Goal: Task Accomplishment & Management: Use online tool/utility

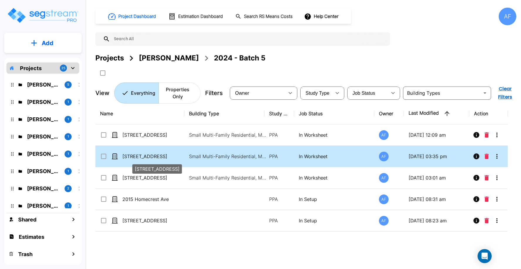
click at [156, 156] on p "[STREET_ADDRESS]" at bounding box center [151, 156] width 59 height 7
click at [152, 156] on p "[STREET_ADDRESS]" at bounding box center [151, 156] width 59 height 7
checkbox input "false"
click at [152, 156] on p "[STREET_ADDRESS]" at bounding box center [151, 156] width 59 height 7
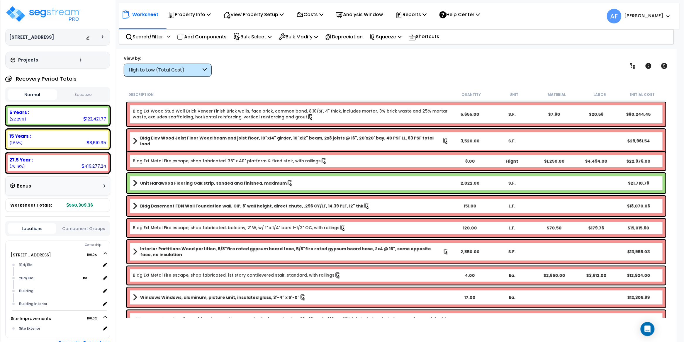
click at [345, 71] on div "View by: High to Low (Total Cost) High to Low (Total Cost)" at bounding box center [396, 66] width 549 height 22
click at [340, 69] on div "View by: High to Low (Total Cost) High to Low (Total Cost)" at bounding box center [396, 66] width 549 height 22
click at [401, 35] on p "Squeeze" at bounding box center [386, 37] width 32 height 8
click at [77, 98] on button "Squeeze" at bounding box center [84, 95] width 50 height 10
click at [25, 97] on button "Normal" at bounding box center [33, 95] width 50 height 10
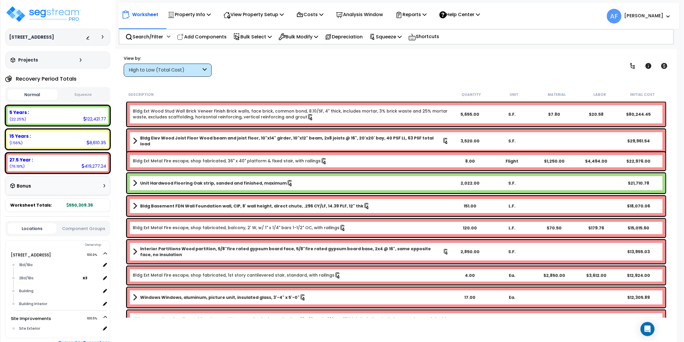
click at [89, 94] on button "Squeeze" at bounding box center [84, 95] width 50 height 10
click at [355, 65] on div "View by: High to Low (Total Cost) High to Low (Total Cost)" at bounding box center [396, 66] width 549 height 22
click at [206, 15] on p "Property Info" at bounding box center [189, 15] width 43 height 8
click at [189, 26] on link "Property Setup" at bounding box center [194, 28] width 58 height 12
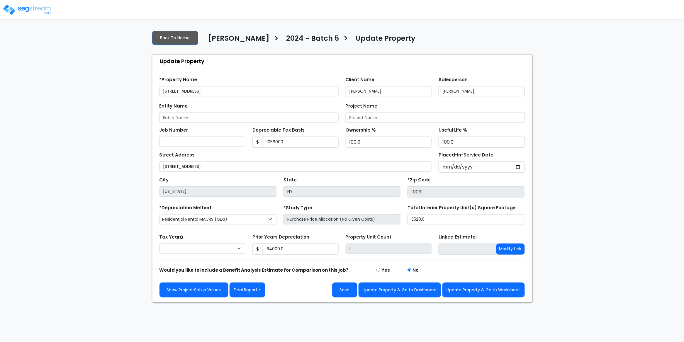
click at [100, 121] on div "We are Building your Property. So please grab a coffee and let us do the heavy …" at bounding box center [342, 164] width 684 height 277
type input "1,056,000"
type input "64,000.0"
select select "2024"
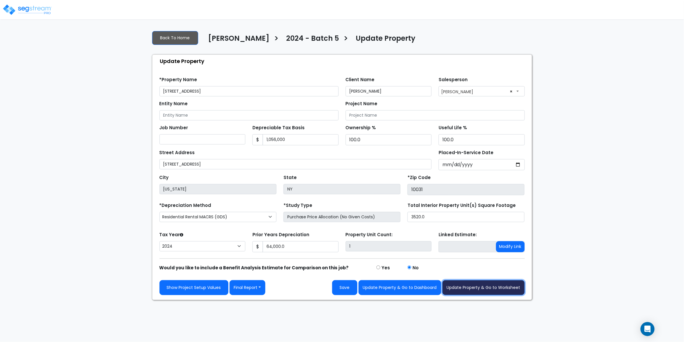
click at [489, 291] on button "Update Property & Go to Worksheet" at bounding box center [484, 287] width 82 height 15
type input "64000"
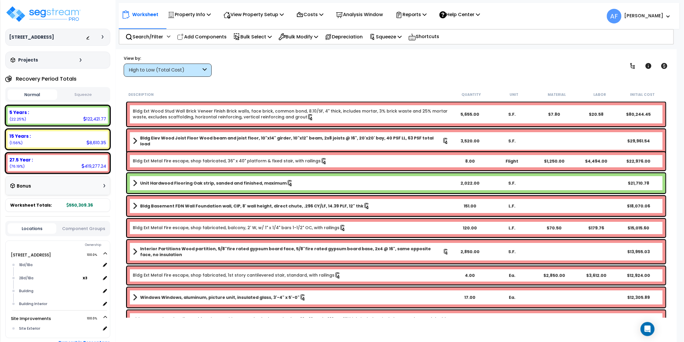
click at [343, 59] on div "View by: High to Low (Total Cost) High to Low (Total Cost)" at bounding box center [396, 66] width 549 height 22
click at [368, 61] on div "View by: High to Low (Total Cost) High to Low (Total Cost)" at bounding box center [396, 66] width 549 height 22
click at [390, 36] on p "Squeeze" at bounding box center [386, 37] width 32 height 8
click at [390, 48] on link "Re-squeeze" at bounding box center [396, 50] width 58 height 12
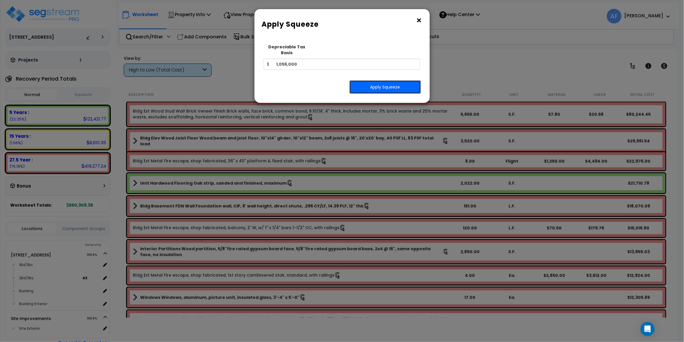
click at [387, 82] on button "Apply Squeeze" at bounding box center [386, 86] width 72 height 13
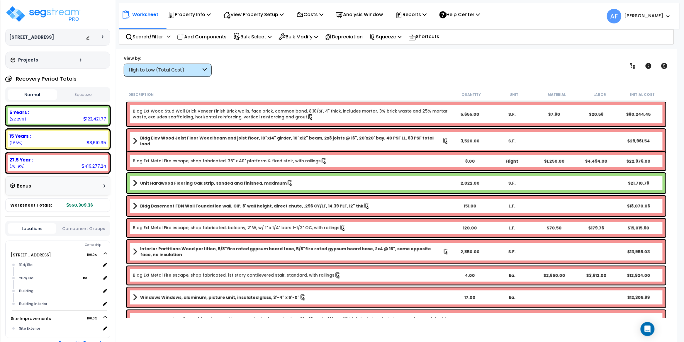
click at [84, 93] on button "Squeeze" at bounding box center [84, 95] width 50 height 10
click at [36, 94] on button "Normal" at bounding box center [33, 95] width 50 height 10
click at [77, 94] on button "Squeeze" at bounding box center [84, 95] width 50 height 10
click at [112, 80] on div "509 W 150th St Depreciable Tax Basis : $1,056,000.00 Placed-In-Service Date : 0…" at bounding box center [58, 171] width 116 height 342
click at [308, 70] on div "View by: High to Low (Total Cost) High to Low (Total Cost)" at bounding box center [396, 66] width 549 height 22
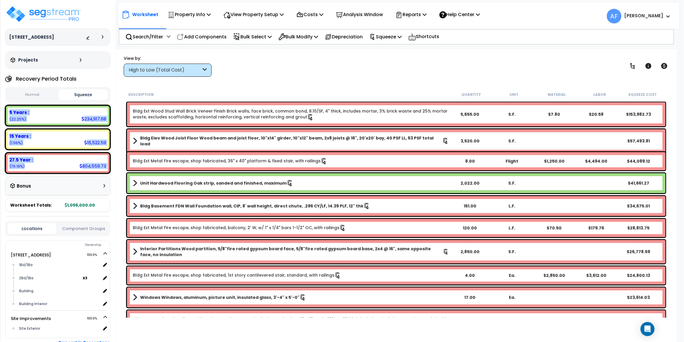
drag, startPoint x: 9, startPoint y: 112, endPoint x: 111, endPoint y: 167, distance: 115.3
click at [111, 167] on div "509 W 150th St Depreciable Tax Basis : $1,056,000.00 Placed-In-Service Date : 0…" at bounding box center [58, 171] width 116 height 342
copy div "5 Years : 234,917.68 (22.25%) 7 Years : 0.00 (0.00%) 15 Years : 16,522.59 (1.56…"
click at [281, 15] on p "View Property Setup" at bounding box center [253, 15] width 60 height 8
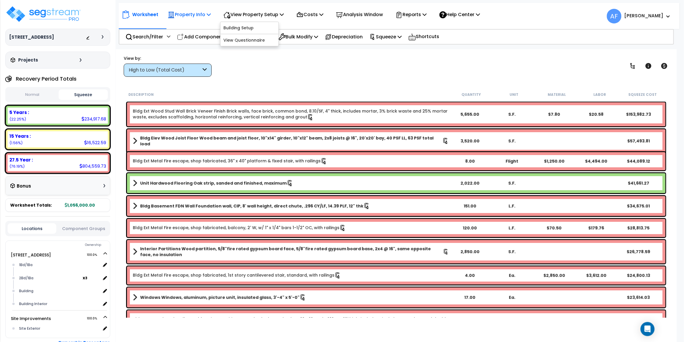
click at [204, 13] on p "Property Info" at bounding box center [189, 15] width 43 height 8
click at [189, 28] on link "Property Setup" at bounding box center [194, 28] width 58 height 12
click at [313, 59] on div "View by: High to Low (Total Cost) High to Low (Total Cost)" at bounding box center [396, 66] width 549 height 22
click at [267, 56] on div "View by: High to Low (Total Cost) High to Low (Total Cost)" at bounding box center [396, 66] width 549 height 22
click at [27, 96] on button "Normal" at bounding box center [33, 95] width 50 height 10
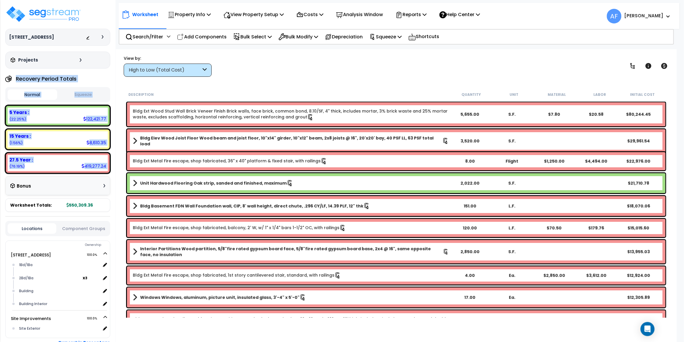
drag, startPoint x: 16, startPoint y: 79, endPoint x: 110, endPoint y: 168, distance: 129.2
click at [110, 168] on div "Recovery Period Totals Normal Squeeze 5 Years : 122,421.77 (22.25%) 7 Years : 0…" at bounding box center [57, 142] width 105 height 139
copy div "Recovery Period Totals Normal Squeeze 5 Years : 122,421.77 (22.25%) 7 Years : 0…"
click at [89, 93] on button "Squeeze" at bounding box center [84, 95] width 50 height 10
drag, startPoint x: 9, startPoint y: 113, endPoint x: 110, endPoint y: 169, distance: 115.1
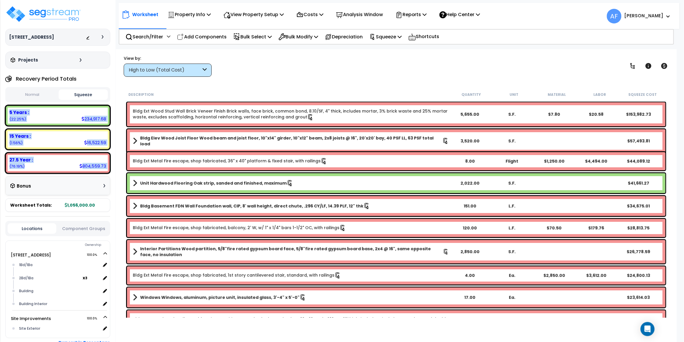
click at [110, 169] on div "5 Years : 234,917.68 (22.25%) 7 Years : 0.00 (0.00%) 15 Years : 16,522.59 (1.56…" at bounding box center [57, 139] width 105 height 68
copy div "5 Years : 234,917.68 (22.25%) 7 Years : 0.00 (0.00%) 15 Years : 16,522.59 (1.56…"
drag, startPoint x: 15, startPoint y: 79, endPoint x: 110, endPoint y: 170, distance: 131.3
click at [110, 170] on div "Recovery Period Totals Normal Squeeze 5 Years : 122,421.77 (22.25%) 7 Years : 0…" at bounding box center [57, 142] width 105 height 139
copy div "Recovery Period Totals Normal Squeeze 5 Years : 122,421.77 (22.25%) 7 Years : 0…"
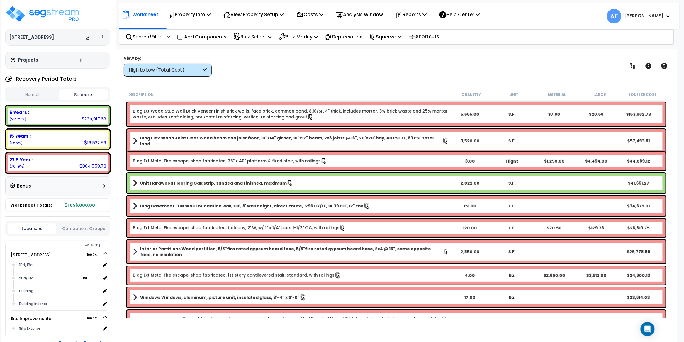
click at [267, 75] on div "View by: High to Low (Total Cost) High to Low (Total Cost)" at bounding box center [396, 66] width 549 height 22
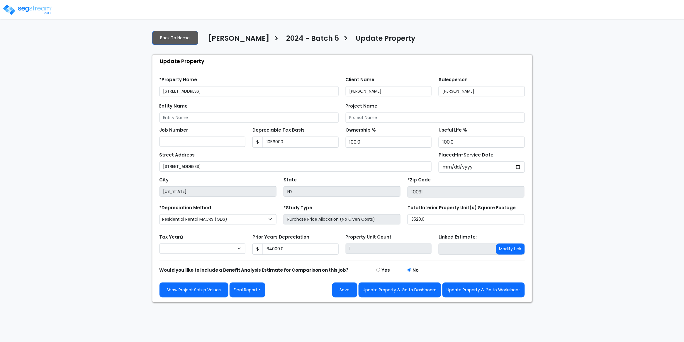
type input "1,056,000"
type input "64,000.0"
select select "2024"
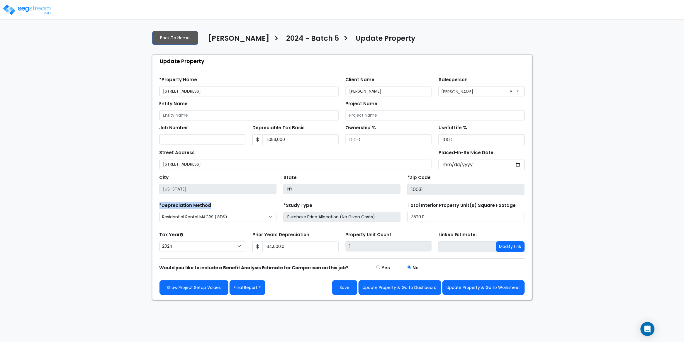
drag, startPoint x: 215, startPoint y: 207, endPoint x: 164, endPoint y: 209, distance: 50.8
click at [161, 206] on div "*Depreciation Method Commercial MACRS (GDS) Residential Rental MACRS (GDS) Comm…" at bounding box center [218, 212] width 124 height 23
copy label "Depreciation Method"
click at [108, 201] on div "We are Building your Property. So please grab a coffee and let us do the heavy …" at bounding box center [342, 163] width 684 height 274
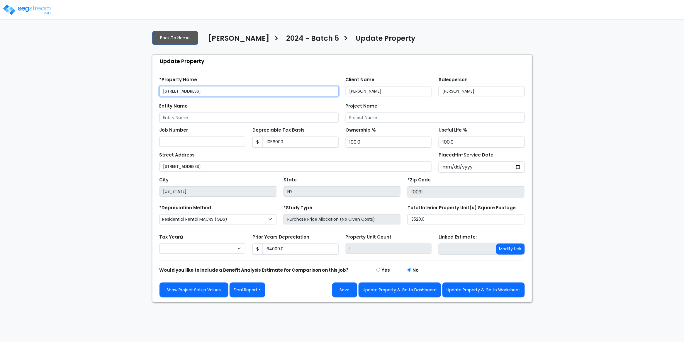
type input "1,056,000"
type input "64,000.0"
select select "2024"
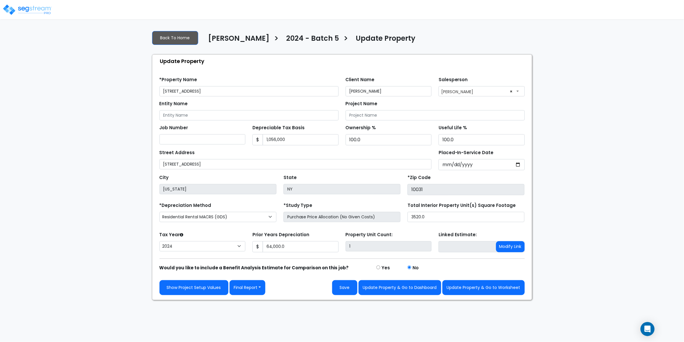
click at [35, 7] on img at bounding box center [27, 10] width 50 height 12
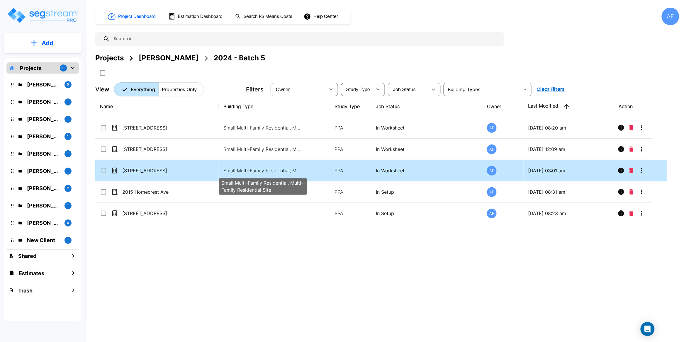
click at [267, 169] on p "Small Multi-Family Residential, Multi-Family Residential Site" at bounding box center [262, 170] width 79 height 7
checkbox input "true"
click at [267, 169] on p "Small Multi-Family Residential, Multi-Family Residential Site" at bounding box center [262, 170] width 79 height 7
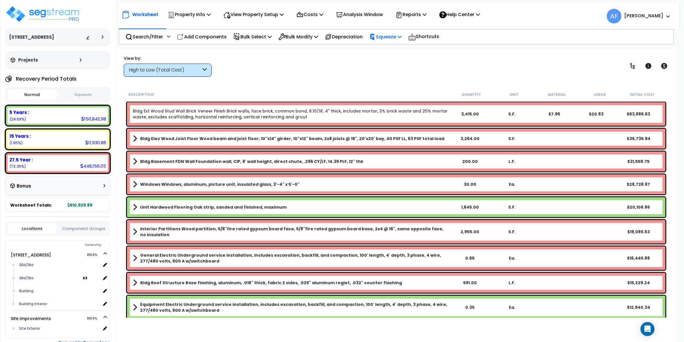
click at [402, 40] on p "Squeeze" at bounding box center [386, 37] width 32 height 8
click at [387, 51] on link "Squeeze" at bounding box center [396, 50] width 58 height 12
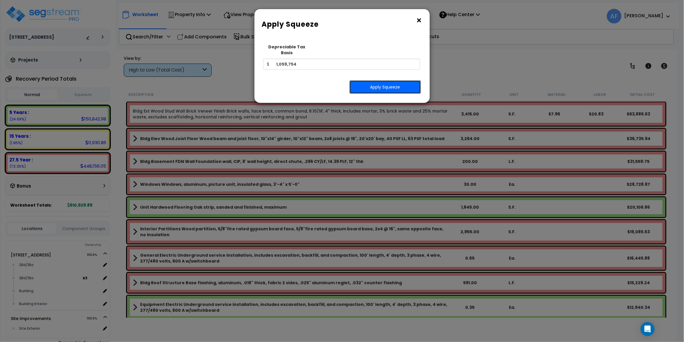
click at [392, 86] on button "Apply Squeeze" at bounding box center [386, 86] width 72 height 13
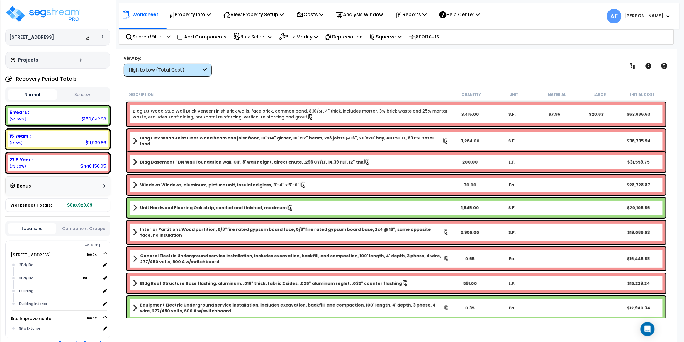
click at [330, 63] on div "View by: High to Low (Total Cost) High to Low (Total Cost)" at bounding box center [396, 66] width 549 height 22
click at [95, 90] on button "Squeeze" at bounding box center [84, 95] width 50 height 10
click at [32, 94] on button "Normal" at bounding box center [33, 95] width 50 height 10
click at [93, 95] on button "Squeeze" at bounding box center [84, 95] width 50 height 10
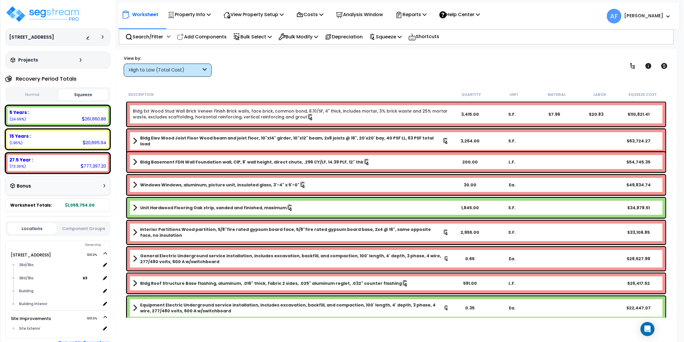
drag, startPoint x: 39, startPoint y: 38, endPoint x: 6, endPoint y: 38, distance: 32.9
click at [6, 38] on div "154 Bristol St Depreciable Tax Basis : $1,059,754.00 Placed-In-Service Date : 0…" at bounding box center [57, 37] width 105 height 17
copy h3 "[STREET_ADDRESS]"
click at [28, 77] on h4 "Recovery Period Totals" at bounding box center [46, 79] width 61 height 6
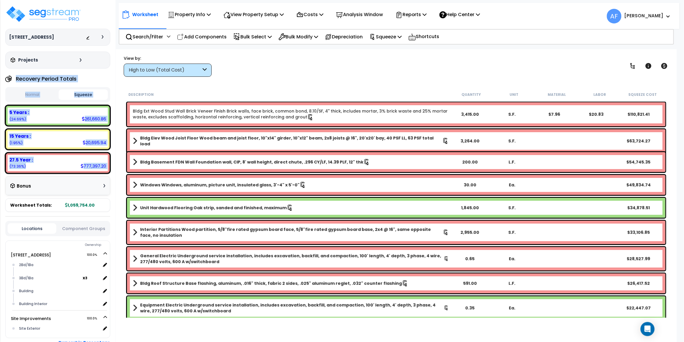
drag, startPoint x: 15, startPoint y: 78, endPoint x: 113, endPoint y: 170, distance: 134.4
click at [113, 170] on div "154 Bristol St Depreciable Tax Basis : $1,059,754.00 Placed-In-Service Date : 0…" at bounding box center [58, 171] width 116 height 342
copy div "Recovery Period Totals Normal Squeeze 5 Years : 150,842.98 (24.69%) 7 Years : 0…"
click at [94, 80] on div "Recovery Period Totals" at bounding box center [57, 79] width 105 height 12
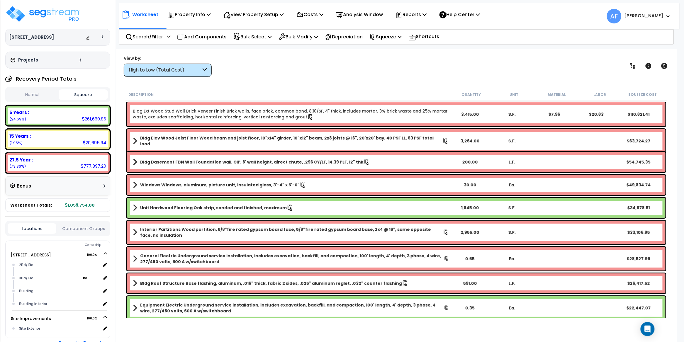
click at [95, 80] on div "Recovery Period Totals" at bounding box center [57, 79] width 105 height 12
click at [207, 17] on p "Property Info" at bounding box center [189, 15] width 43 height 8
click at [200, 30] on link "Property Setup" at bounding box center [194, 28] width 58 height 12
click at [67, 15] on img at bounding box center [43, 14] width 76 height 18
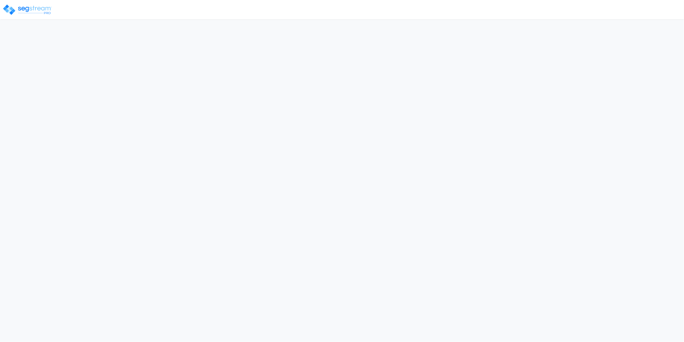
select select "2024"
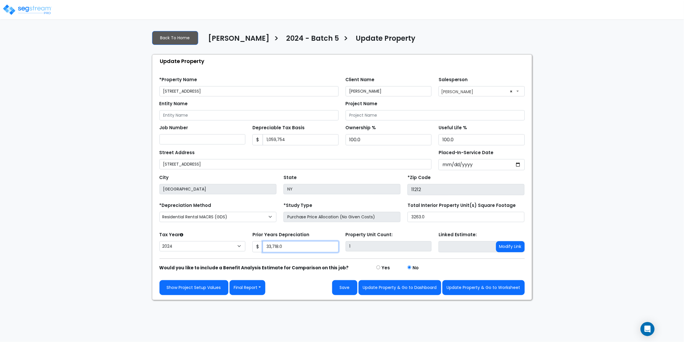
click at [278, 248] on input "33,718.0" at bounding box center [301, 246] width 76 height 11
click at [268, 219] on select "Commercial MACRS (GDS) Residential Rental MACRS (GDS) Commercial MACRS (GDS) QIP" at bounding box center [218, 217] width 117 height 10
click at [160, 213] on select "Commercial MACRS (GDS) Residential Rental MACRS (GDS) Commercial MACRS (GDS) QIP" at bounding box center [218, 217] width 117 height 10
click at [270, 218] on select "Commercial MACRS (GDS) Residential Rental MACRS (GDS) Commercial MACRS (GDS) QIP" at bounding box center [218, 217] width 117 height 10
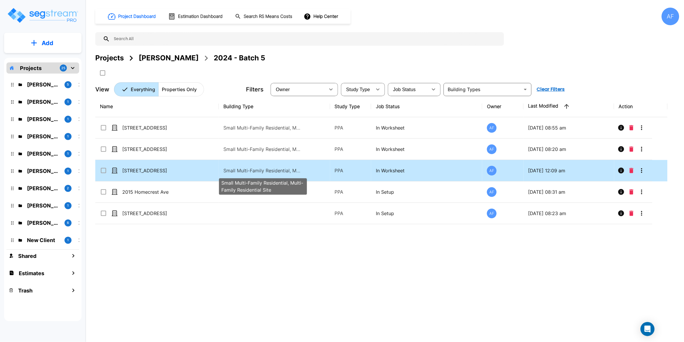
click at [280, 170] on p "Small Multi-Family Residential, Multi-Family Residential Site" at bounding box center [262, 170] width 79 height 7
checkbox input "true"
click at [280, 170] on p "Small Multi-Family Residential, Multi-Family Residential Site" at bounding box center [262, 170] width 79 height 7
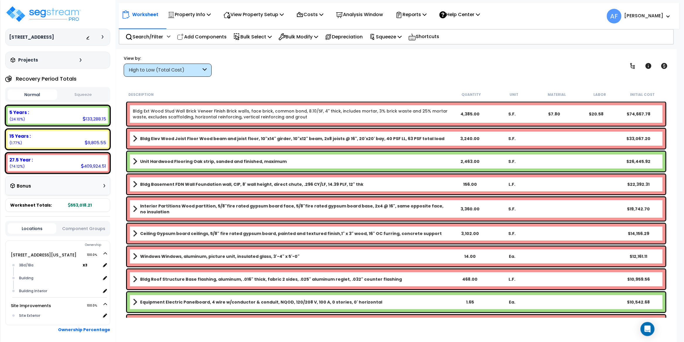
click at [290, 72] on div "View by: High to Low (Total Cost) High to Low (Total Cost)" at bounding box center [396, 66] width 549 height 22
click at [392, 36] on p "Squeeze" at bounding box center [386, 37] width 32 height 8
click at [394, 49] on link "Squeeze" at bounding box center [396, 50] width 58 height 12
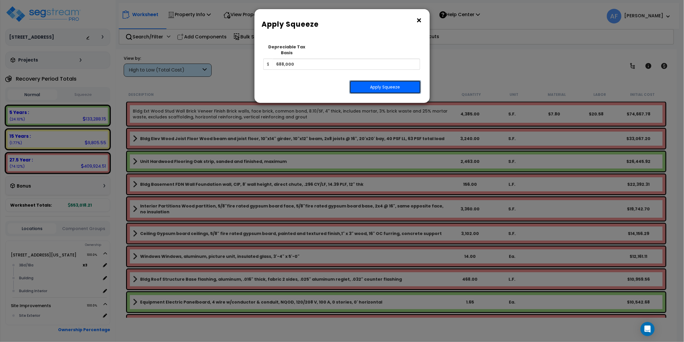
click at [384, 82] on button "Apply Squeeze" at bounding box center [386, 86] width 72 height 13
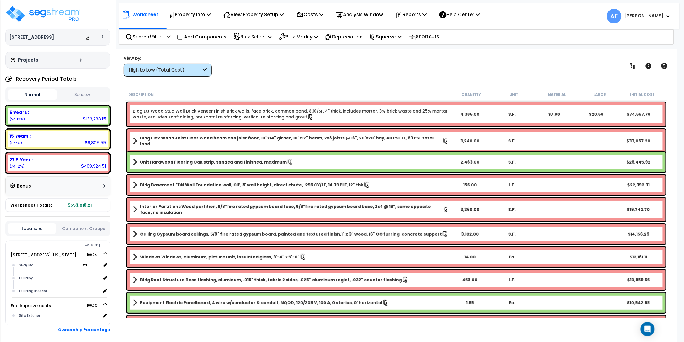
click at [79, 94] on button "Squeeze" at bounding box center [84, 95] width 50 height 10
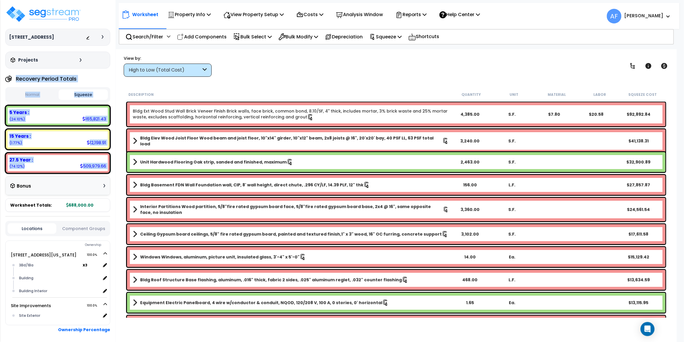
drag, startPoint x: 16, startPoint y: 79, endPoint x: 112, endPoint y: 167, distance: 130.2
click at [112, 167] on div "[STREET_ADDRESS] Depreciable Tax Basis : $688,000.00 Placed-In-Service Date : […" at bounding box center [58, 171] width 116 height 342
copy div "Recovery Period Totals Normal Squeeze 5 Years : 133,288.15 (24.10%) 7 Years : 0…"
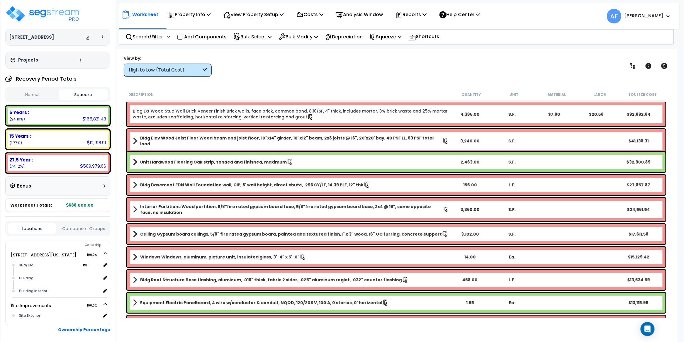
click at [272, 76] on div "View by: High to Low (Total Cost) High to Low (Total Cost)" at bounding box center [396, 66] width 549 height 22
click at [256, 70] on div "View by: High to Low (Total Cost) High to Low (Total Cost)" at bounding box center [396, 66] width 549 height 22
click at [270, 64] on div "View by: High to Low (Total Cost) High to Low (Total Cost)" at bounding box center [396, 66] width 549 height 22
